Goal: Transaction & Acquisition: Subscribe to service/newsletter

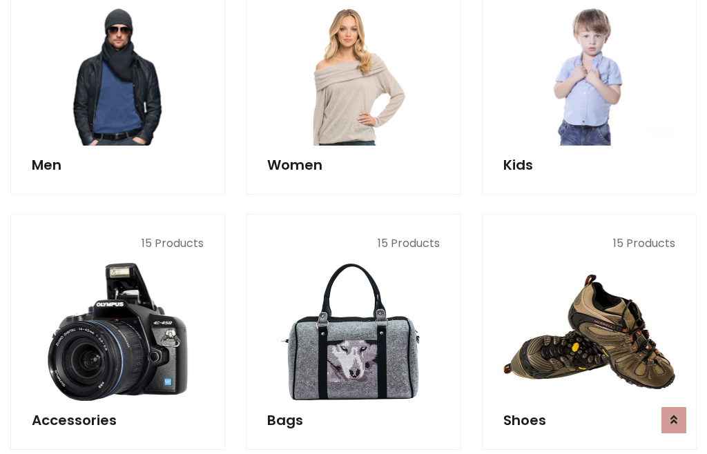
scroll to position [1001, 0]
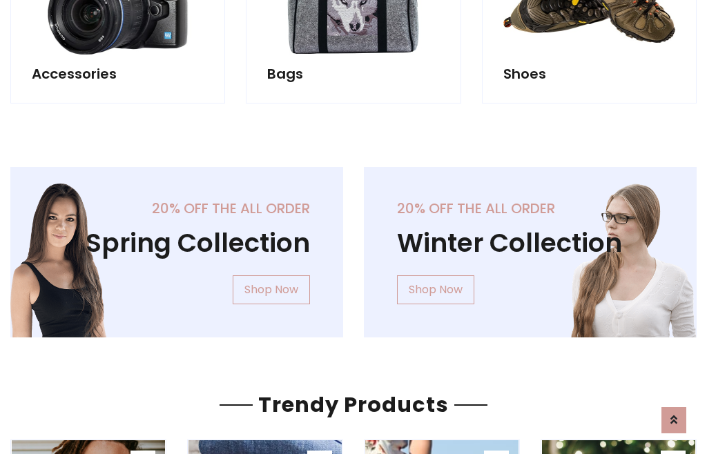
click at [353, 246] on div "20% off the all order Winter Collection Shop Now" at bounding box center [529, 263] width 353 height 193
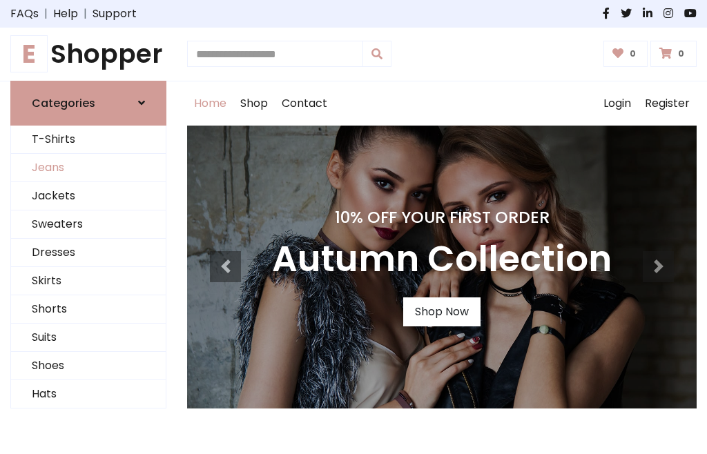
click at [88, 168] on link "Jeans" at bounding box center [88, 168] width 155 height 28
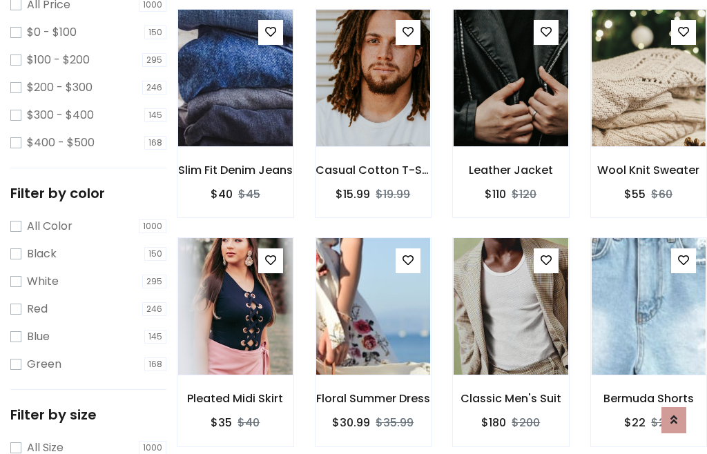
scroll to position [435, 0]
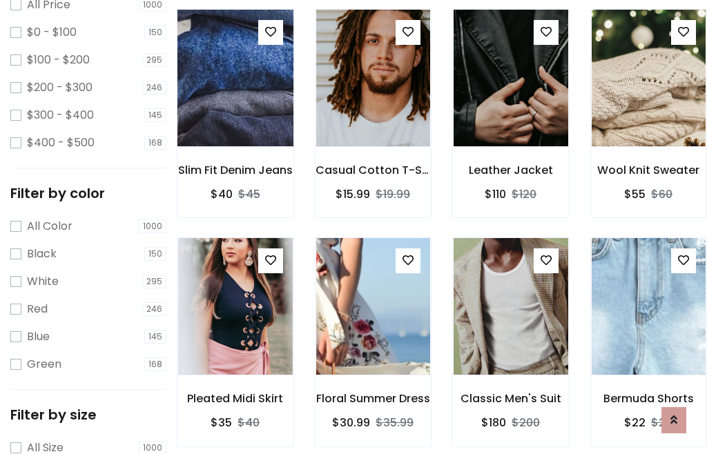
click at [235, 108] on img at bounding box center [234, 77] width 137 height 331
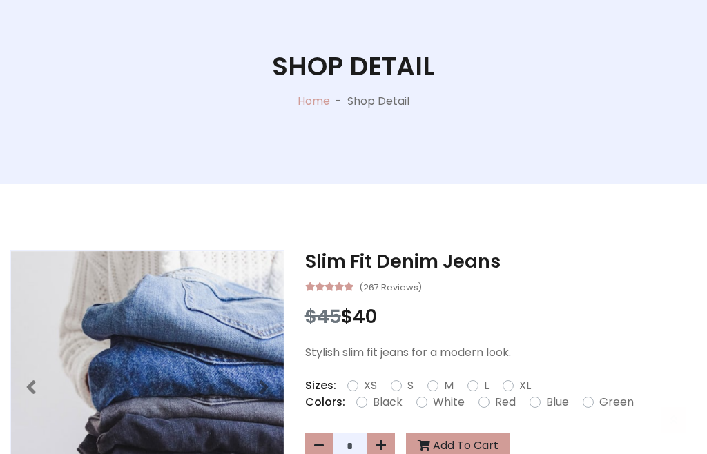
scroll to position [148, 0]
click at [503, 402] on label "Red" at bounding box center [505, 402] width 21 height 17
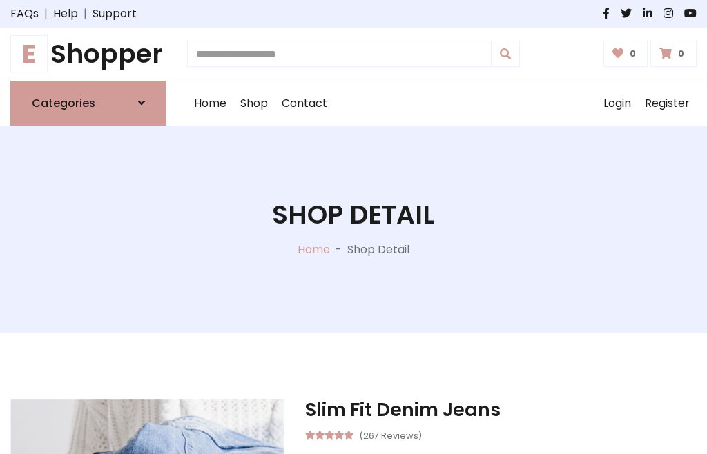
click at [353, 227] on h1 "Shop Detail" at bounding box center [353, 214] width 163 height 31
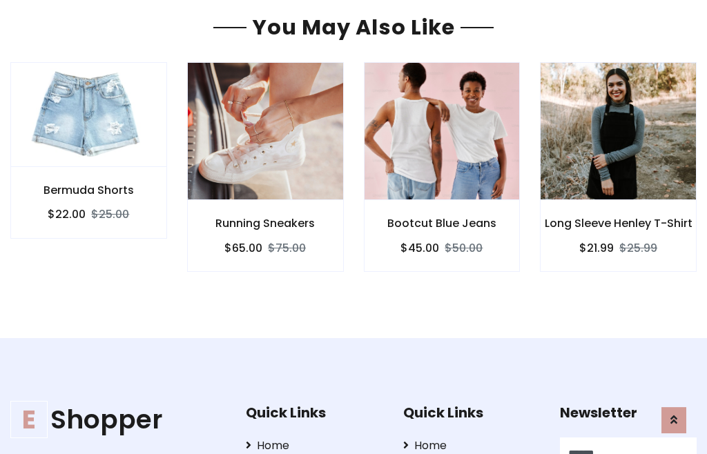
type input "******"
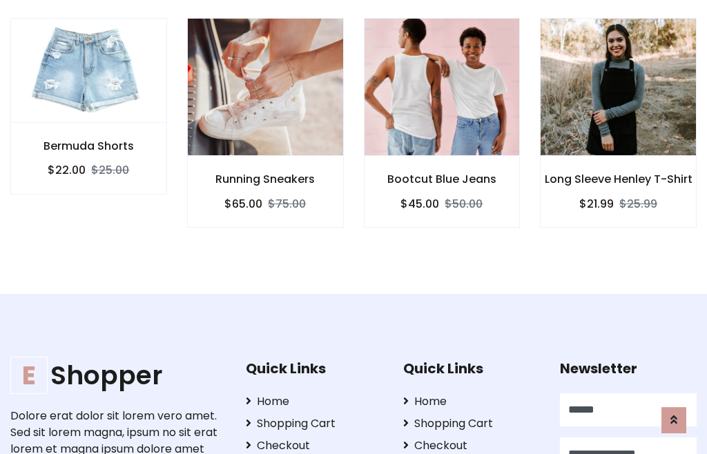
scroll to position [0, 1]
type input "**********"
